Goal: Find contact information: Obtain details needed to contact an individual or organization

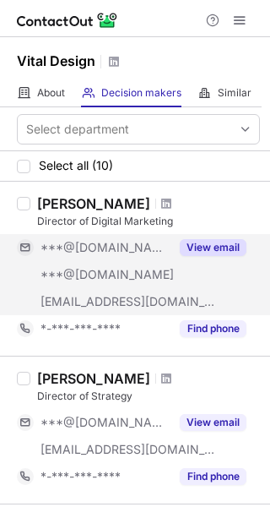
click at [159, 275] on div "***@[DOMAIN_NAME]" at bounding box center [105, 274] width 129 height 15
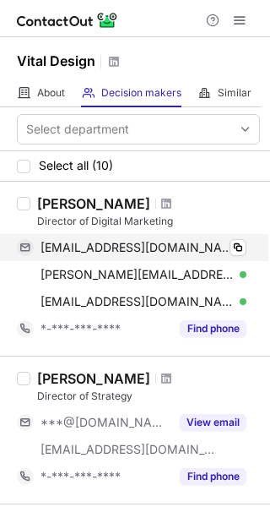
click at [233, 238] on div "[EMAIL_ADDRESS][DOMAIN_NAME] Verified Copy" at bounding box center [132, 247] width 230 height 27
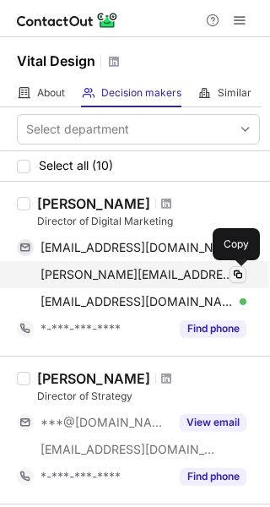
click at [230, 275] on div "chris.getman@hotmail.com Verified Copy" at bounding box center [132, 274] width 230 height 27
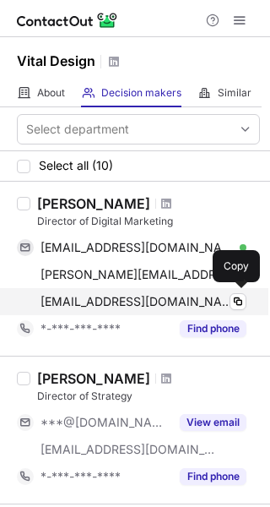
click at [226, 297] on div "cgetman@vtldesign.com Verified" at bounding box center [144, 301] width 206 height 15
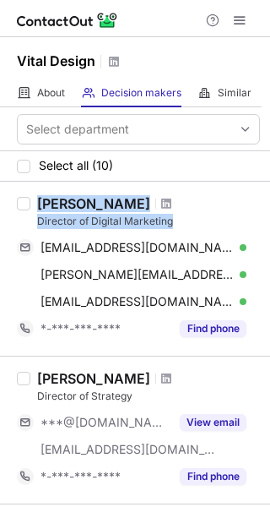
drag, startPoint x: 172, startPoint y: 224, endPoint x: 35, endPoint y: 208, distance: 137.8
click at [35, 208] on div "Chris Getman Director of Digital Marketing getmanchris@gmail.com Verified Copy …" at bounding box center [145, 268] width 230 height 147
copy div "Chris Getman Director of Digital Marketing"
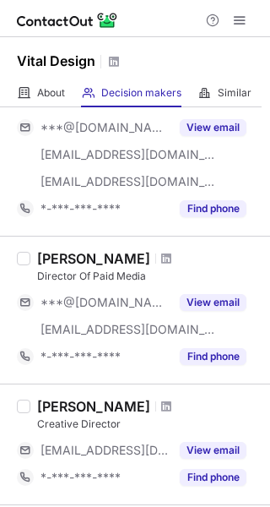
scroll to position [894, 0]
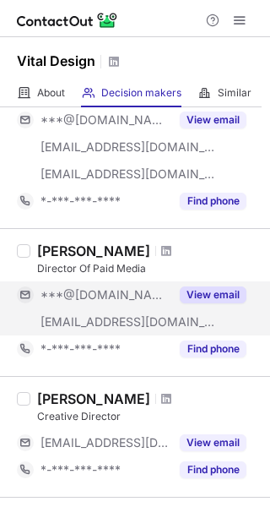
click at [151, 290] on div "***@[DOMAIN_NAME]" at bounding box center [105, 294] width 129 height 15
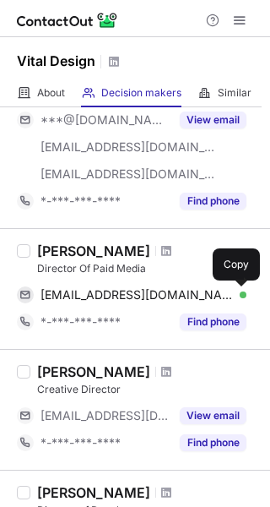
click at [237, 295] on span at bounding box center [239, 295] width 14 height 14
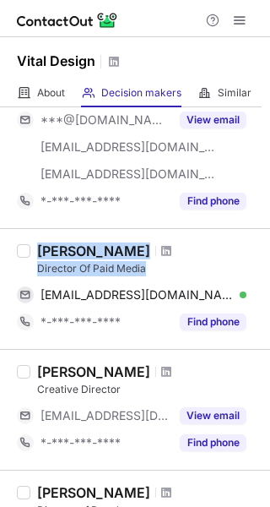
drag, startPoint x: 152, startPoint y: 270, endPoint x: 30, endPoint y: 250, distance: 123.2
click at [30, 250] on div "Bradford Wilbur Director Of Paid Media bradfordrwilbur@gmail.com Verified Copy …" at bounding box center [145, 289] width 230 height 93
copy div "Bradford Wilbur Director Of Paid Media"
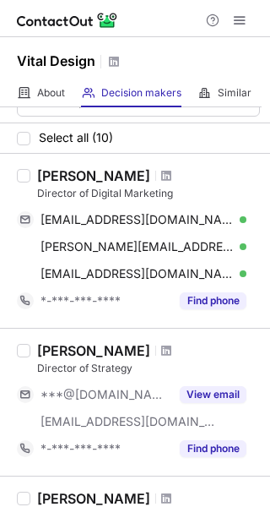
scroll to position [0, 0]
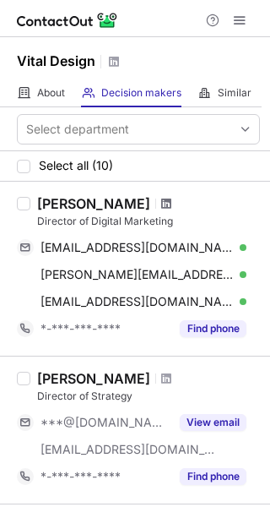
click at [161, 203] on span at bounding box center [166, 204] width 10 height 14
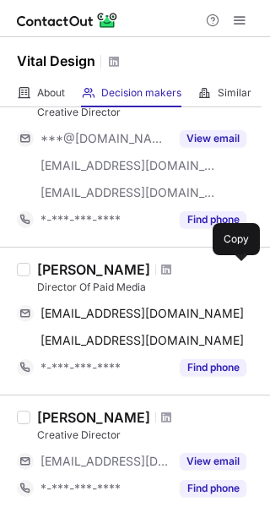
scroll to position [875, 0]
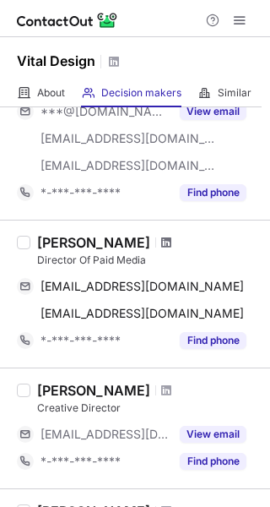
click at [161, 240] on span at bounding box center [166, 243] width 10 height 14
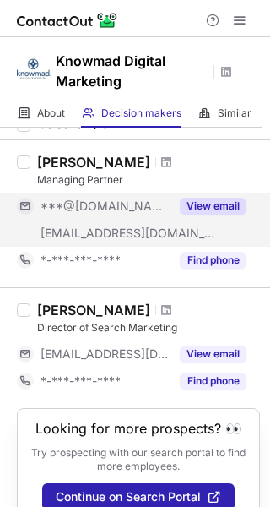
scroll to position [78, 0]
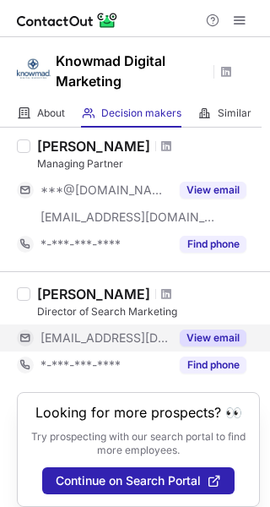
click at [188, 338] on button "View email" at bounding box center [213, 338] width 67 height 17
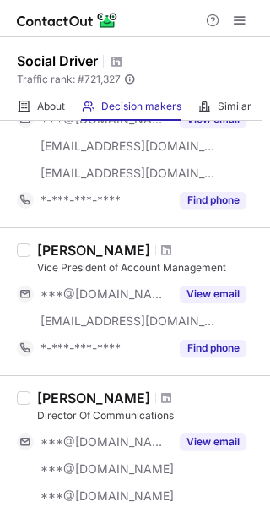
scroll to position [741, 0]
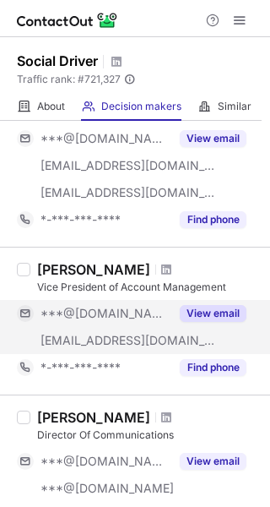
click at [157, 318] on div "***@[DOMAIN_NAME]" at bounding box center [105, 313] width 129 height 15
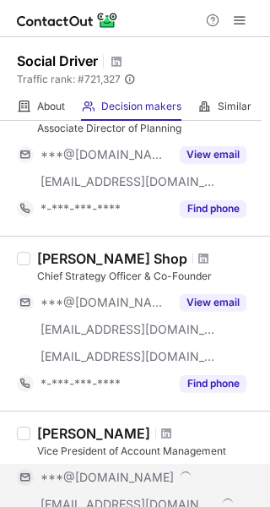
scroll to position [559, 0]
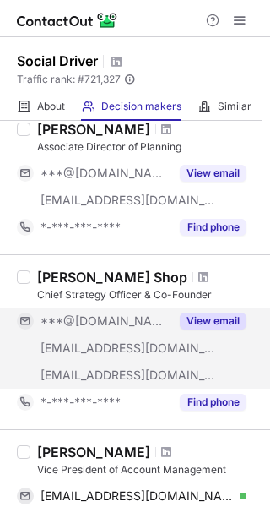
click at [152, 342] on span "***@gwmail.gwu.edu" at bounding box center [129, 348] width 176 height 15
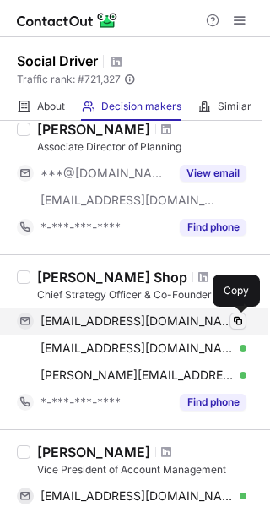
click at [246, 320] on button at bounding box center [238, 321] width 17 height 17
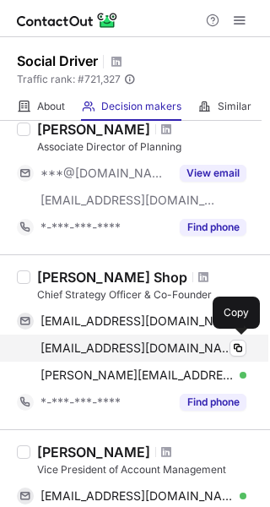
click at [227, 346] on div "shopa@gwmail.gwu.edu Verified" at bounding box center [144, 348] width 206 height 15
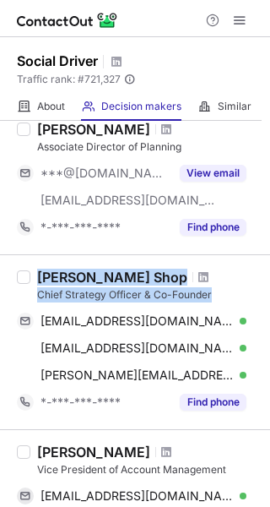
drag, startPoint x: 212, startPoint y: 295, endPoint x: 35, endPoint y: 272, distance: 178.9
click at [35, 272] on div "Anthony Shop Chief Strategy Officer & Co-Founder anthonyfshop@gmail.com Verifie…" at bounding box center [145, 342] width 230 height 147
copy div "Anthony Shop Chief Strategy Officer & Co-Founder"
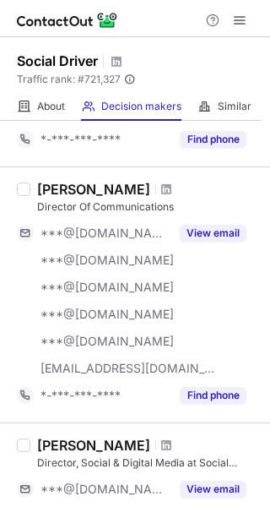
scroll to position [1151, 0]
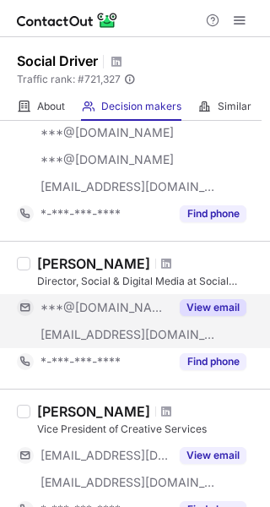
click at [198, 303] on button "View email" at bounding box center [213, 307] width 67 height 17
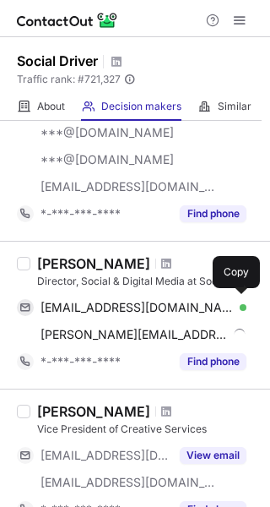
click at [222, 308] on div "henrywaksman@gmail.com Verified" at bounding box center [144, 307] width 206 height 15
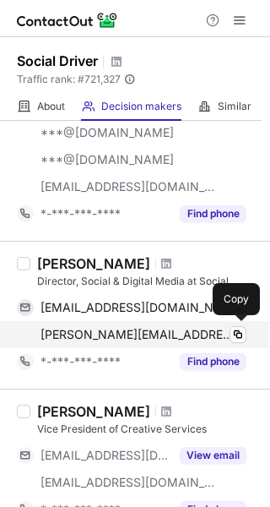
click at [215, 336] on div "justin@socialdriver.com Verified" at bounding box center [144, 334] width 206 height 15
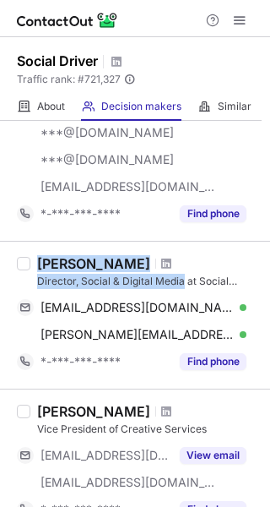
drag, startPoint x: 184, startPoint y: 281, endPoint x: 34, endPoint y: 253, distance: 153.1
click at [34, 253] on div "Justin Smith Director, Social & Digital Media at Social Driver henrywaksman@gma…" at bounding box center [135, 315] width 270 height 148
copy div "Justin Smith Director, Social & Digital Media"
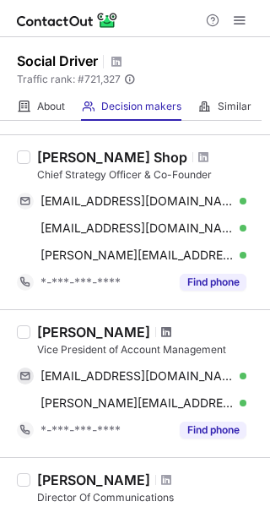
scroll to position [668, 0]
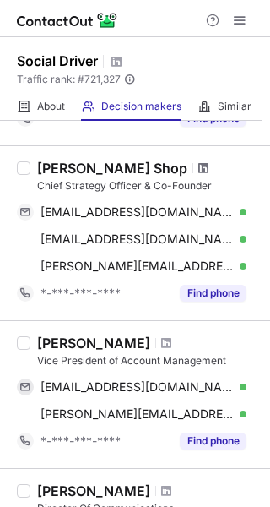
click at [199, 170] on span at bounding box center [204, 168] width 10 height 14
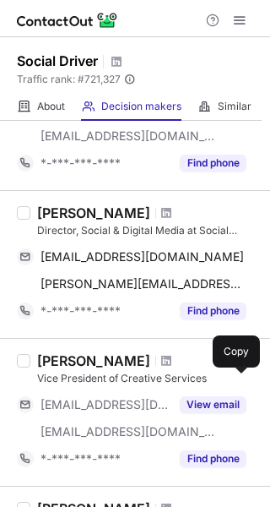
scroll to position [1202, 0]
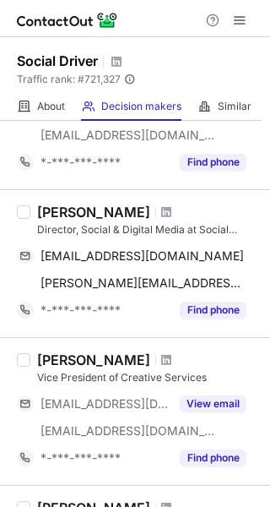
click at [133, 219] on div "[PERSON_NAME]" at bounding box center [148, 212] width 223 height 17
click at [161, 212] on span at bounding box center [166, 212] width 10 height 14
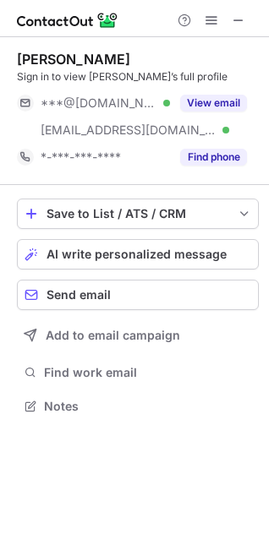
scroll to position [395, 269]
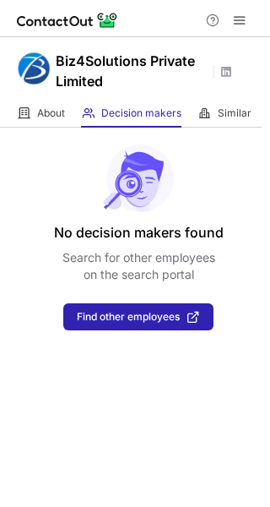
click at [20, 270] on div "No decision makers found Search for other employees on the search portal Find o…" at bounding box center [135, 229] width 270 height 203
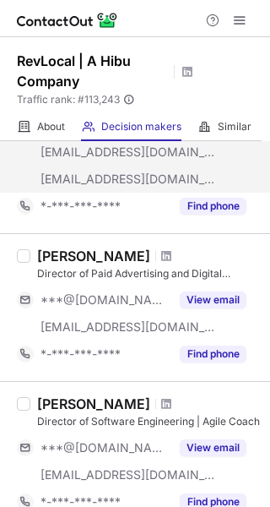
scroll to position [162, 0]
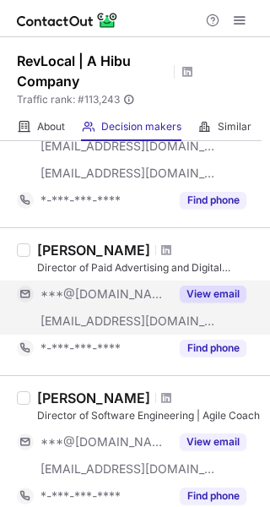
click at [151, 296] on div "***@[DOMAIN_NAME]" at bounding box center [105, 293] width 129 height 15
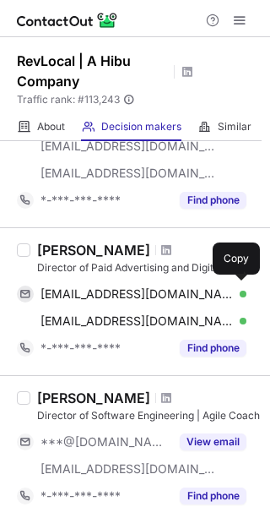
click at [151, 296] on span "[EMAIL_ADDRESS][DOMAIN_NAME]" at bounding box center [137, 293] width 193 height 15
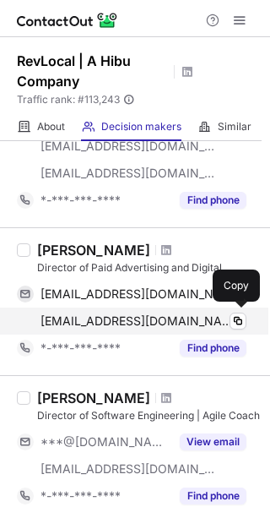
click at [181, 316] on div "eflinn@revlocal.com Verified" at bounding box center [144, 320] width 206 height 15
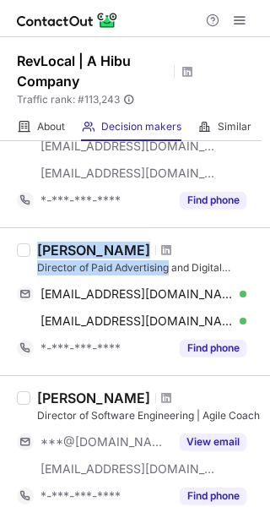
drag, startPoint x: 170, startPoint y: 265, endPoint x: 30, endPoint y: 246, distance: 140.8
click at [30, 246] on div "Erica Flinn Director of Paid Advertising and Digital Content ericaflinn14@gmail…" at bounding box center [145, 302] width 230 height 120
copy div "Erica Flinn Director of Paid Advertising"
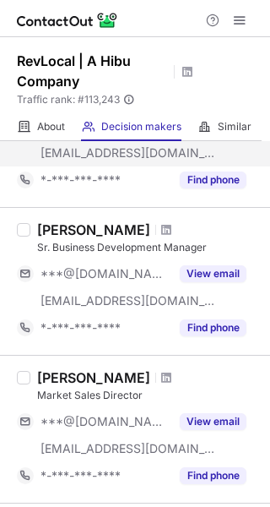
scroll to position [703, 0]
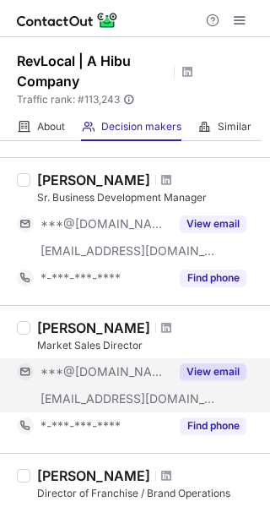
click at [118, 371] on span "***@[DOMAIN_NAME]" at bounding box center [105, 371] width 129 height 15
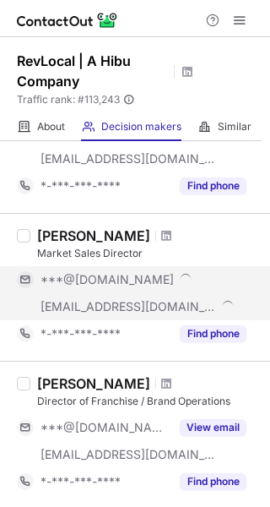
scroll to position [831, 0]
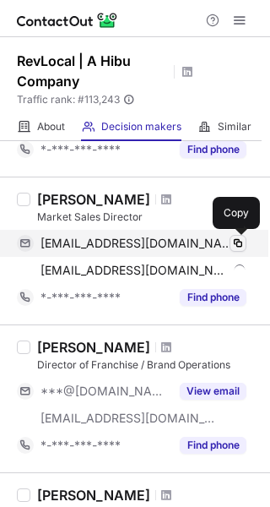
click at [235, 246] on span at bounding box center [239, 244] width 14 height 14
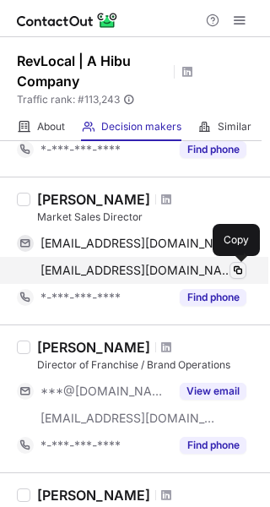
click at [232, 265] on span at bounding box center [239, 271] width 14 height 14
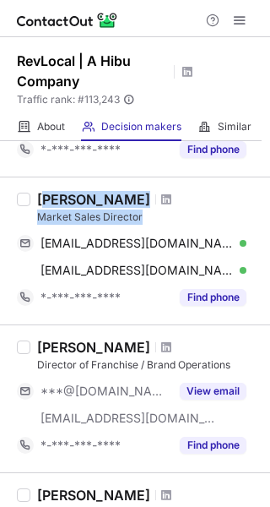
drag, startPoint x: 155, startPoint y: 215, endPoint x: 44, endPoint y: 188, distance: 114.6
click at [44, 188] on div "Jon Bean Market Sales Director jkmb84@gmail.com Verified Copy jbean@revlocal.co…" at bounding box center [135, 251] width 270 height 148
copy div "on Bean Market Sales Director"
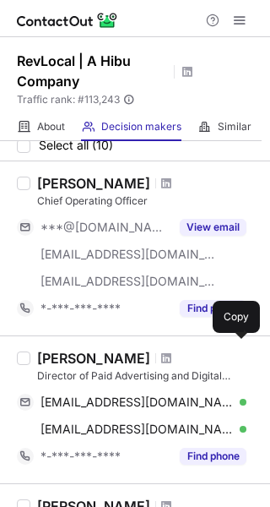
scroll to position [42, 0]
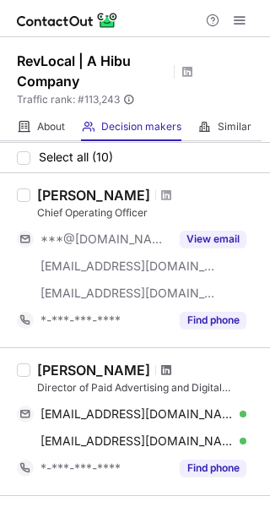
click at [161, 368] on span at bounding box center [166, 370] width 10 height 14
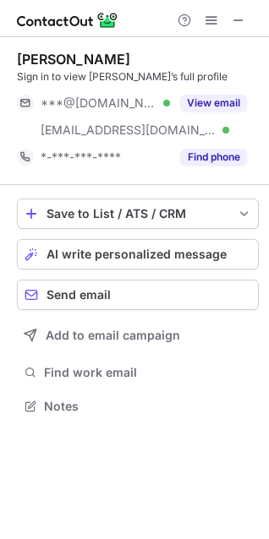
scroll to position [395, 269]
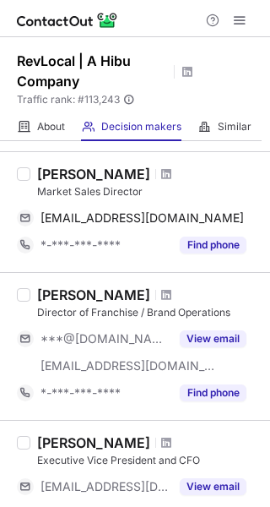
scroll to position [874, 0]
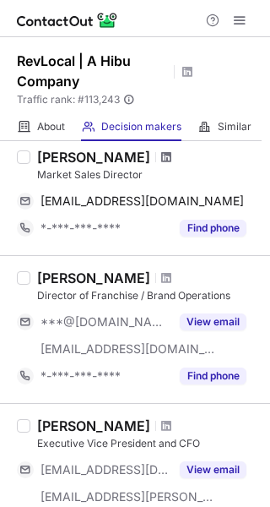
click at [161, 153] on span at bounding box center [166, 157] width 10 height 14
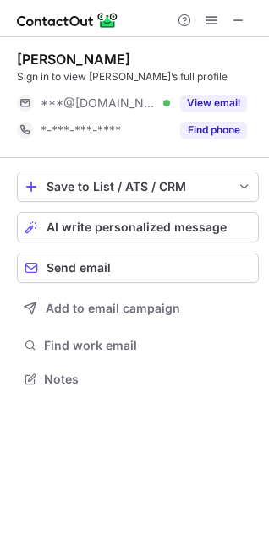
scroll to position [368, 269]
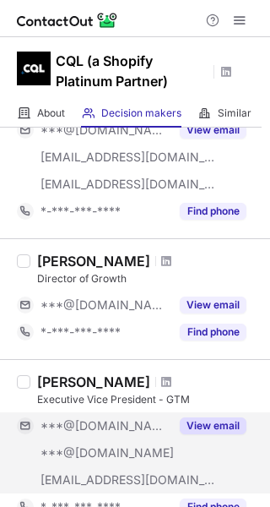
scroll to position [1167, 0]
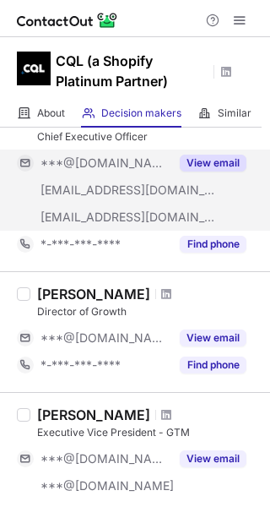
click at [117, 180] on div "[EMAIL_ADDRESS][DOMAIN_NAME]" at bounding box center [93, 190] width 153 height 27
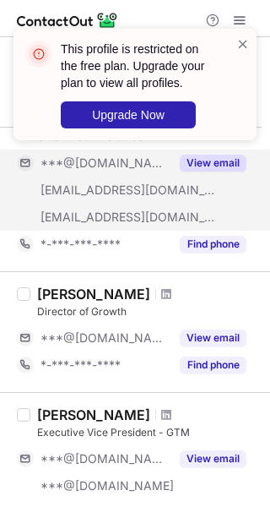
drag, startPoint x: 206, startPoint y: 175, endPoint x: 202, endPoint y: 203, distance: 28.2
click at [202, 203] on div "***@[DOMAIN_NAME] [EMAIL_ADDRESS][DOMAIN_NAME] [EMAIL_ADDRESS][DOMAIN_NAME] Vie…" at bounding box center [138, 190] width 243 height 81
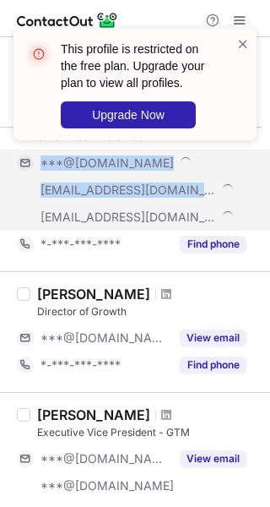
click at [201, 203] on div "[EMAIL_ADDRESS][DOMAIN_NAME]" at bounding box center [132, 190] width 230 height 27
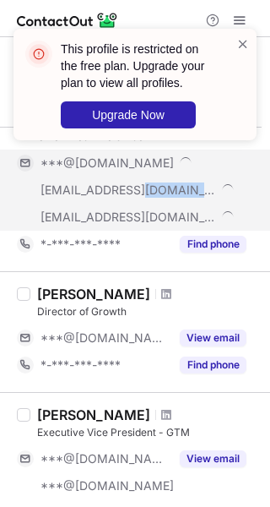
click at [201, 203] on div "[EMAIL_ADDRESS][DOMAIN_NAME]" at bounding box center [132, 190] width 230 height 27
